Goal: Transaction & Acquisition: Purchase product/service

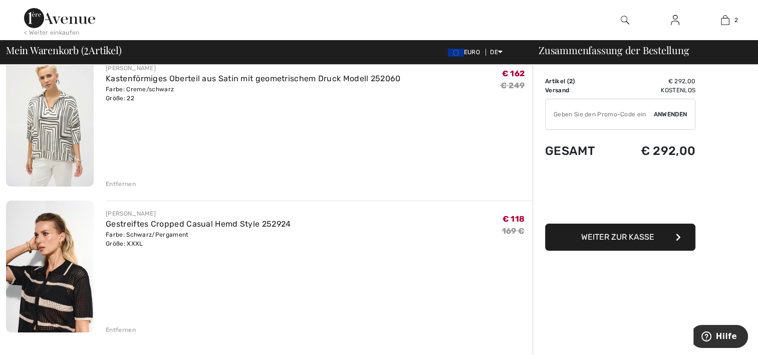
scroll to position [89, 0]
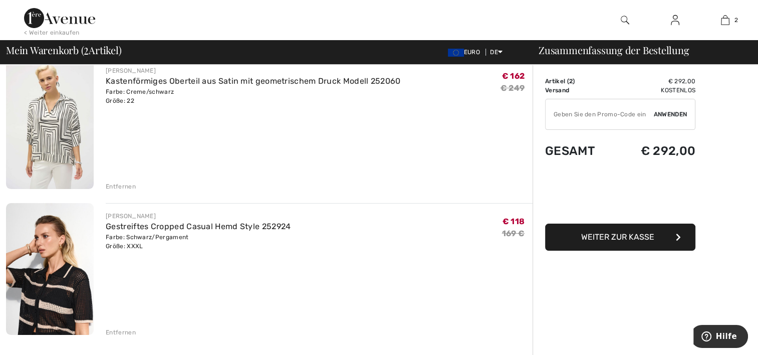
click at [672, 158] on td "€ 292,00" at bounding box center [656, 151] width 79 height 34
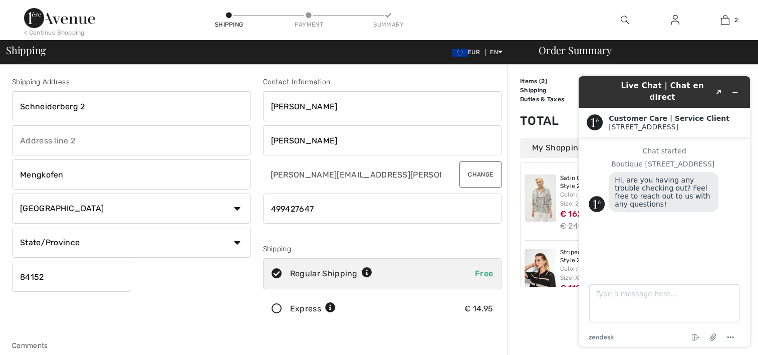
click at [534, 232] on div "Satin Geometric Print Boxy Top Style 252060 Color: Cream/black Size: 22 € 162 €…" at bounding box center [595, 203] width 141 height 74
click at [736, 92] on icon "Minimize widget" at bounding box center [735, 92] width 5 height 0
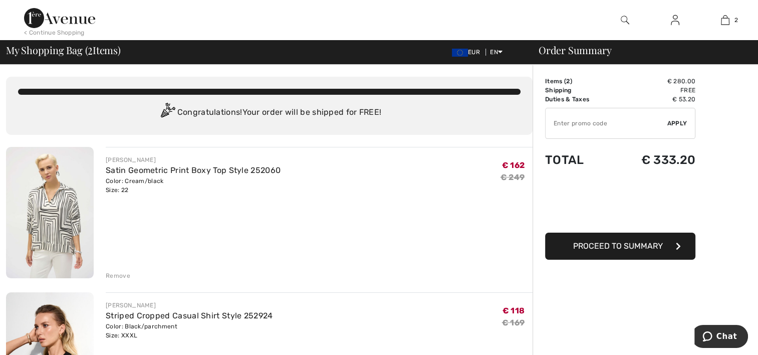
click at [333, 243] on div "JOSEPH RIBKOFF Satin Geometric Print Boxy Top Style 252060 Color: Cream/black S…" at bounding box center [319, 213] width 427 height 133
click at [320, 114] on div "Congratulations! Your order will be shipped for FREE!" at bounding box center [269, 113] width 503 height 20
click at [683, 96] on td "€ 53.20" at bounding box center [654, 99] width 83 height 9
click at [689, 104] on td "✔ Apply Remove" at bounding box center [620, 123] width 150 height 39
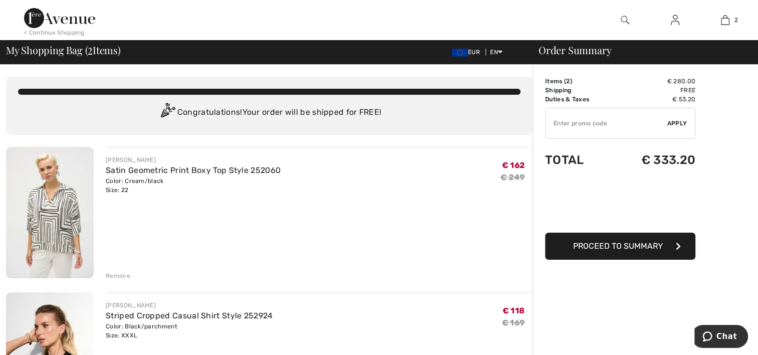
click at [117, 275] on div "Remove" at bounding box center [118, 275] width 25 height 9
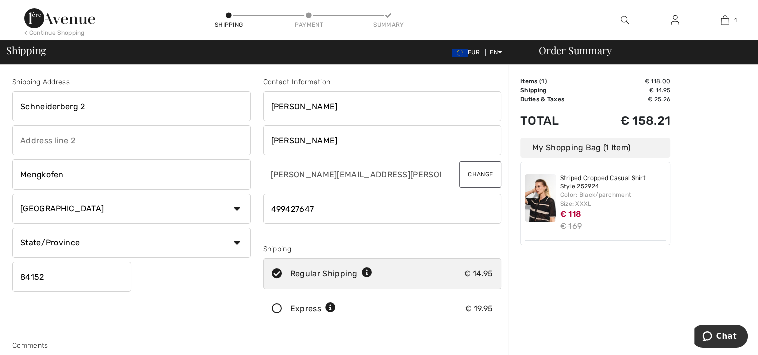
click at [632, 283] on div "Order Summary Details Items ( 1 ) € 118.00 Promo code € 0.00 Shipping € 14.95 T…" at bounding box center [633, 359] width 251 height 588
click at [469, 50] on span "EUR" at bounding box center [468, 52] width 32 height 7
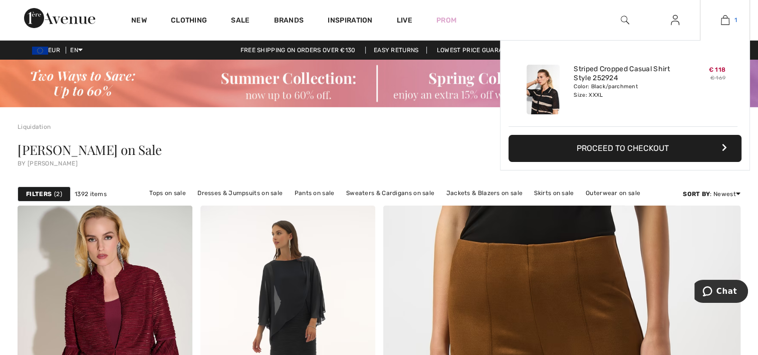
click at [723, 25] on img at bounding box center [725, 20] width 9 height 12
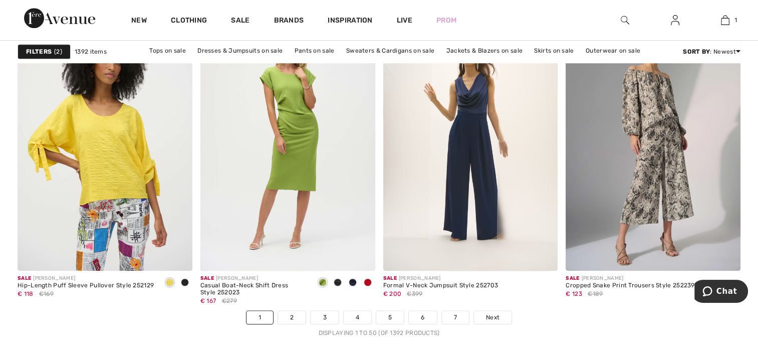
scroll to position [4610, 0]
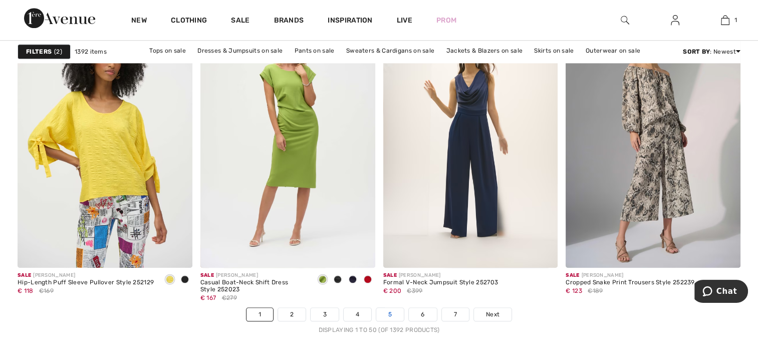
click at [391, 314] on link "5" at bounding box center [390, 314] width 28 height 13
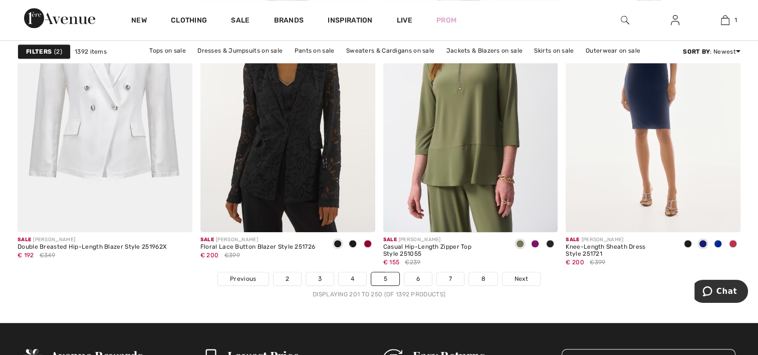
scroll to position [4660, 0]
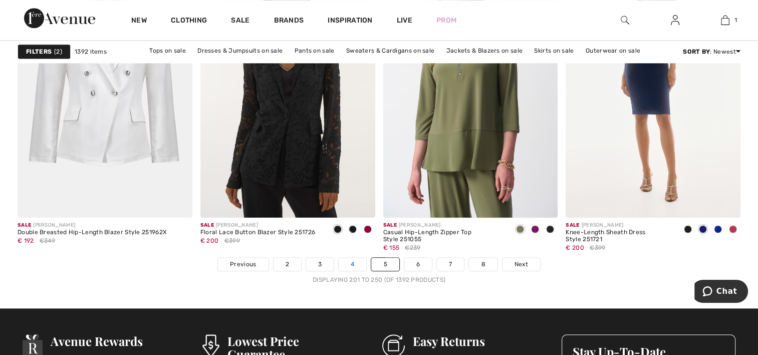
click at [352, 267] on link "4" at bounding box center [353, 264] width 28 height 13
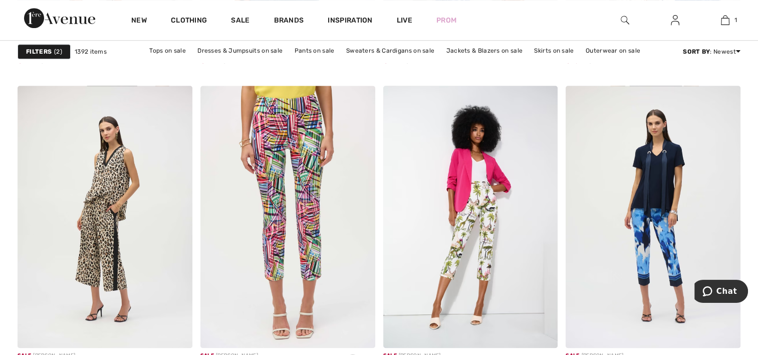
scroll to position [4610, 0]
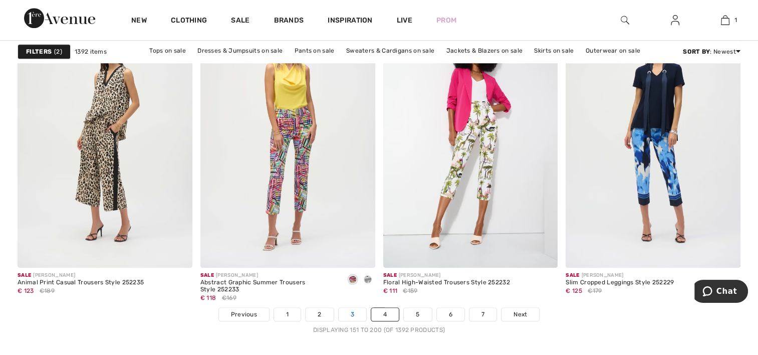
click at [351, 308] on link "3" at bounding box center [353, 314] width 28 height 13
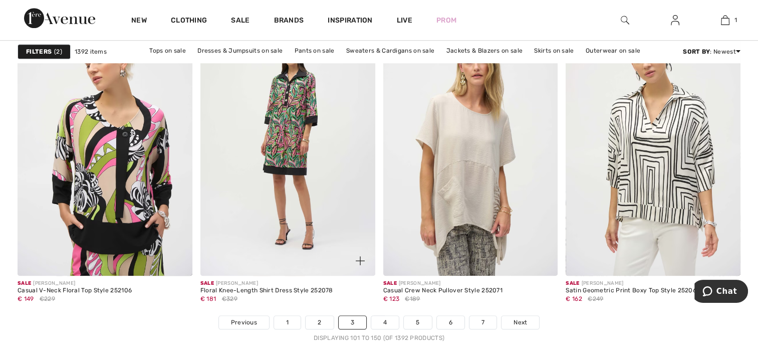
scroll to position [4610, 0]
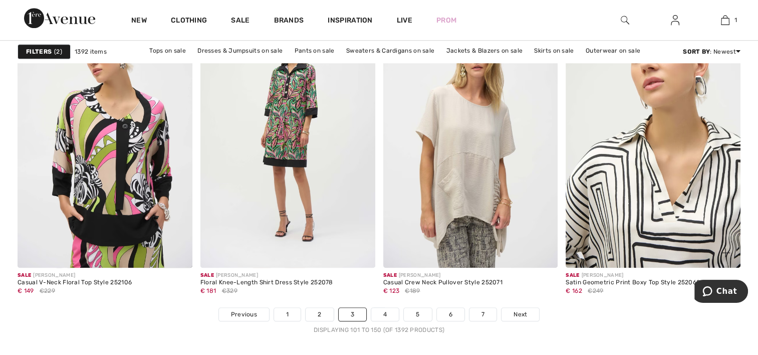
click at [634, 201] on img at bounding box center [653, 137] width 175 height 262
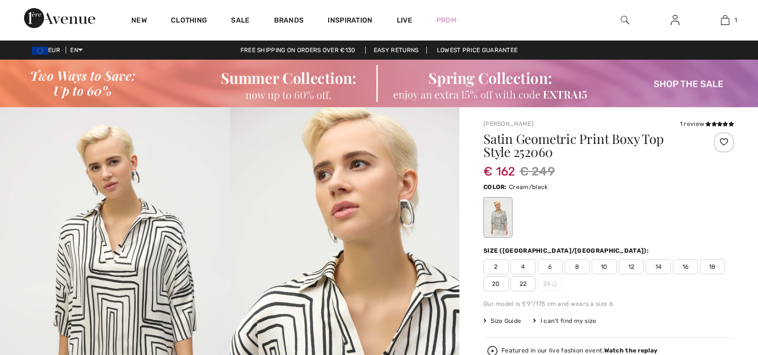
click at [525, 284] on span "22" at bounding box center [523, 283] width 25 height 15
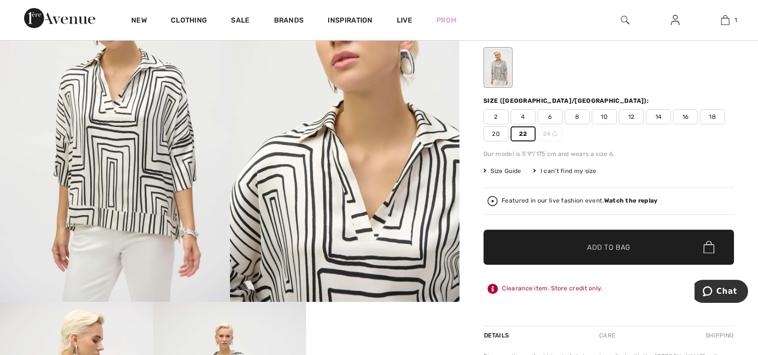
scroll to position [150, 0]
click at [574, 242] on span "✔ Added to Bag" at bounding box center [593, 246] width 61 height 11
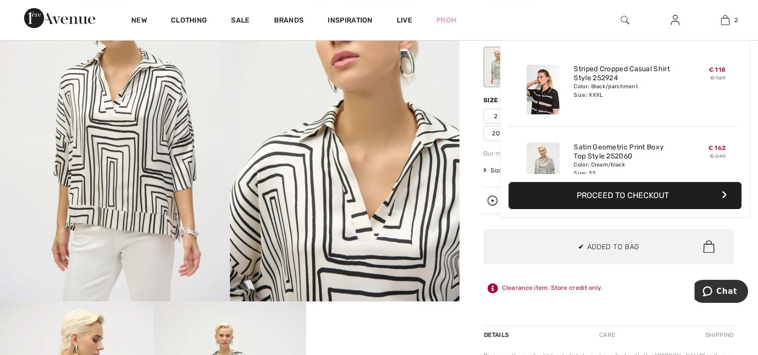
scroll to position [31, 0]
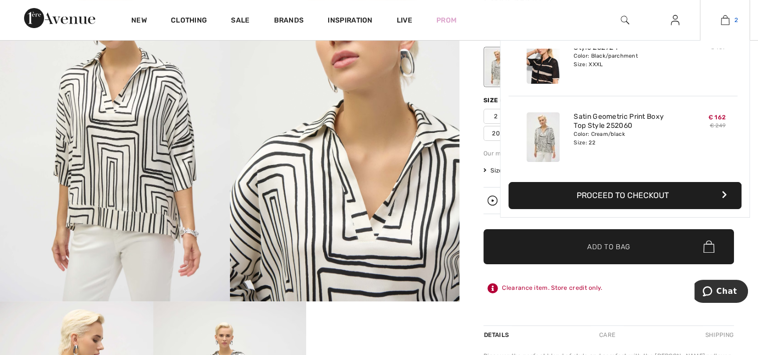
click at [727, 19] on img at bounding box center [725, 20] width 9 height 12
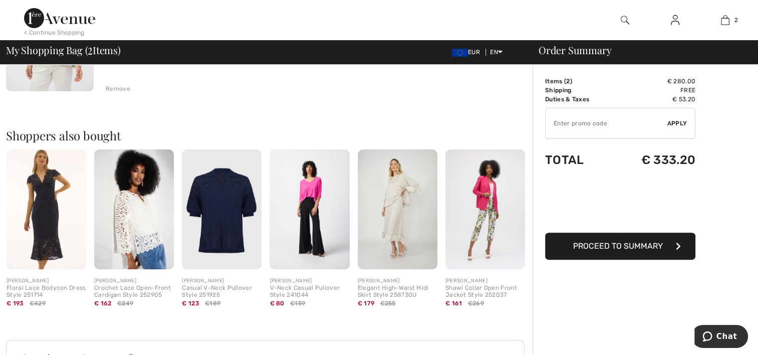
scroll to position [351, 0]
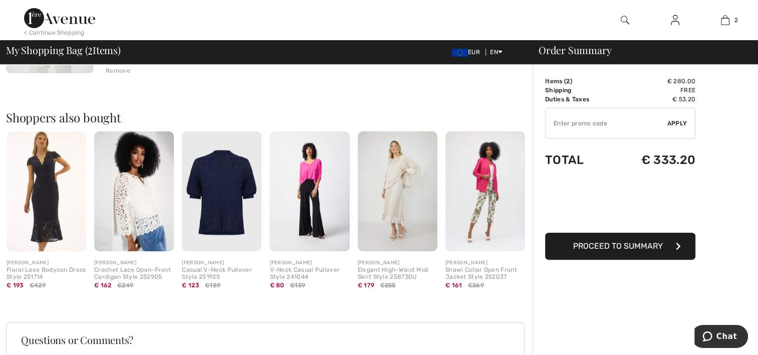
click at [299, 170] on img at bounding box center [310, 191] width 80 height 120
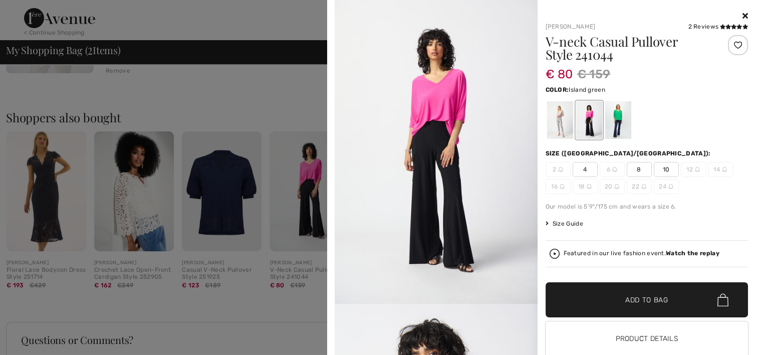
click at [609, 117] on div at bounding box center [618, 120] width 26 height 38
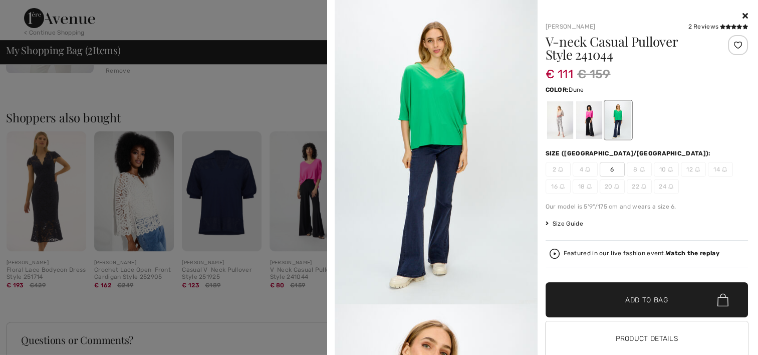
click at [560, 120] on div at bounding box center [560, 120] width 26 height 38
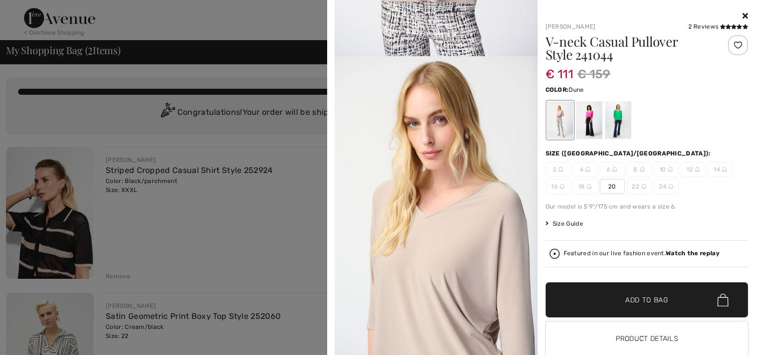
scroll to position [852, 0]
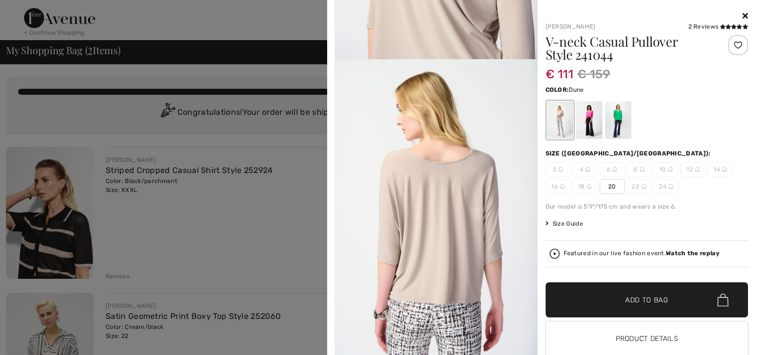
click at [743, 15] on icon at bounding box center [746, 16] width 6 height 8
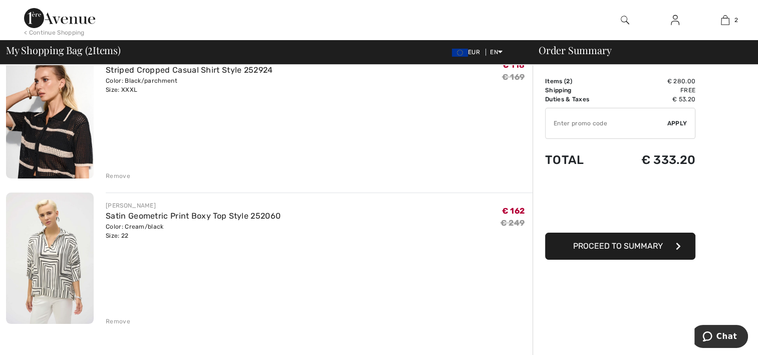
scroll to position [100, 0]
